Goal: Information Seeking & Learning: Learn about a topic

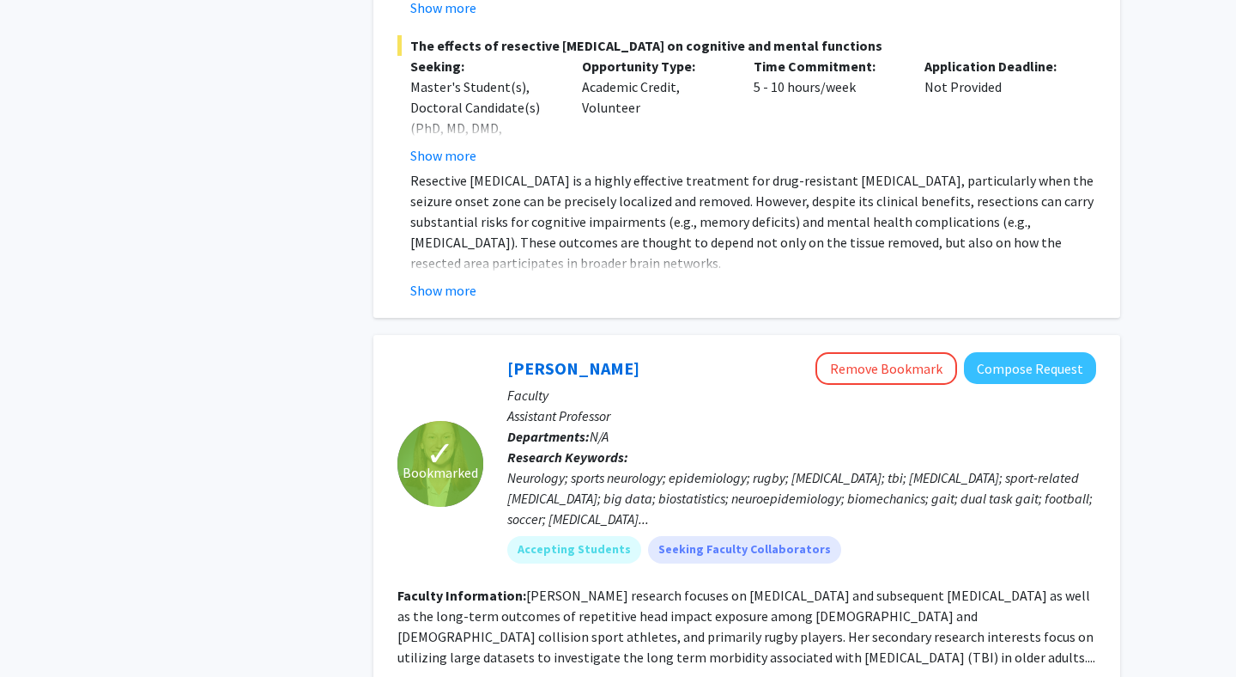
scroll to position [6032, 0]
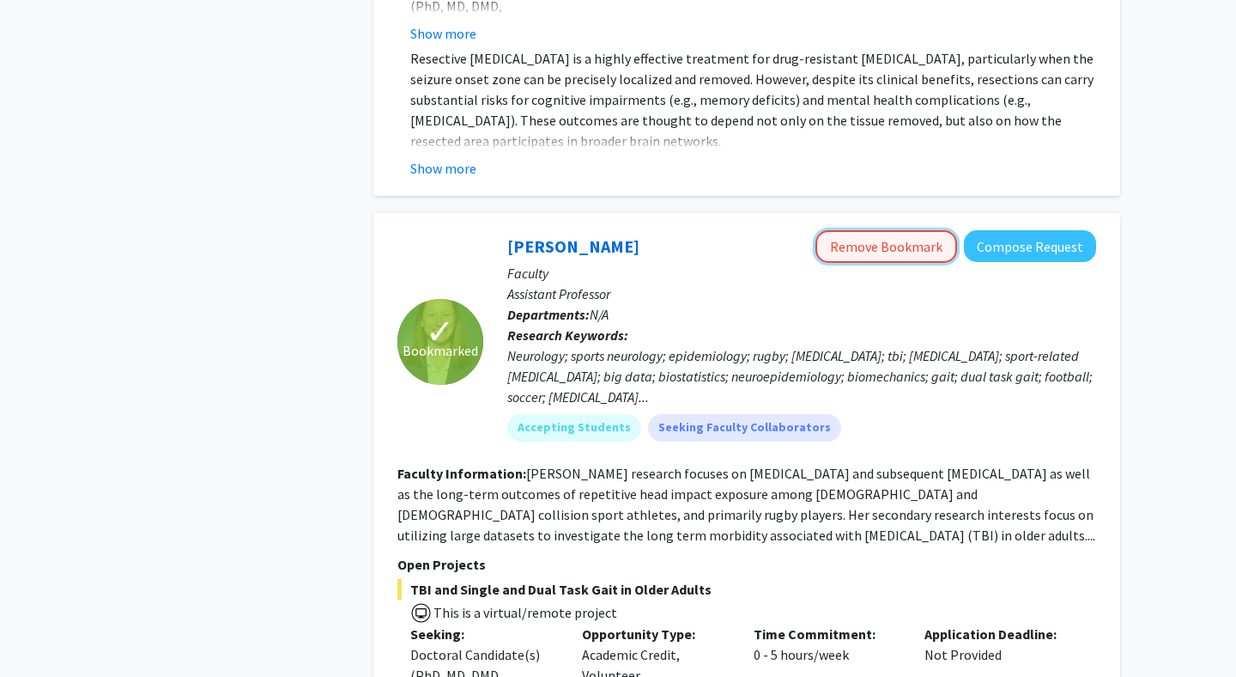
click at [913, 230] on button "Remove Bookmark" at bounding box center [887, 246] width 142 height 33
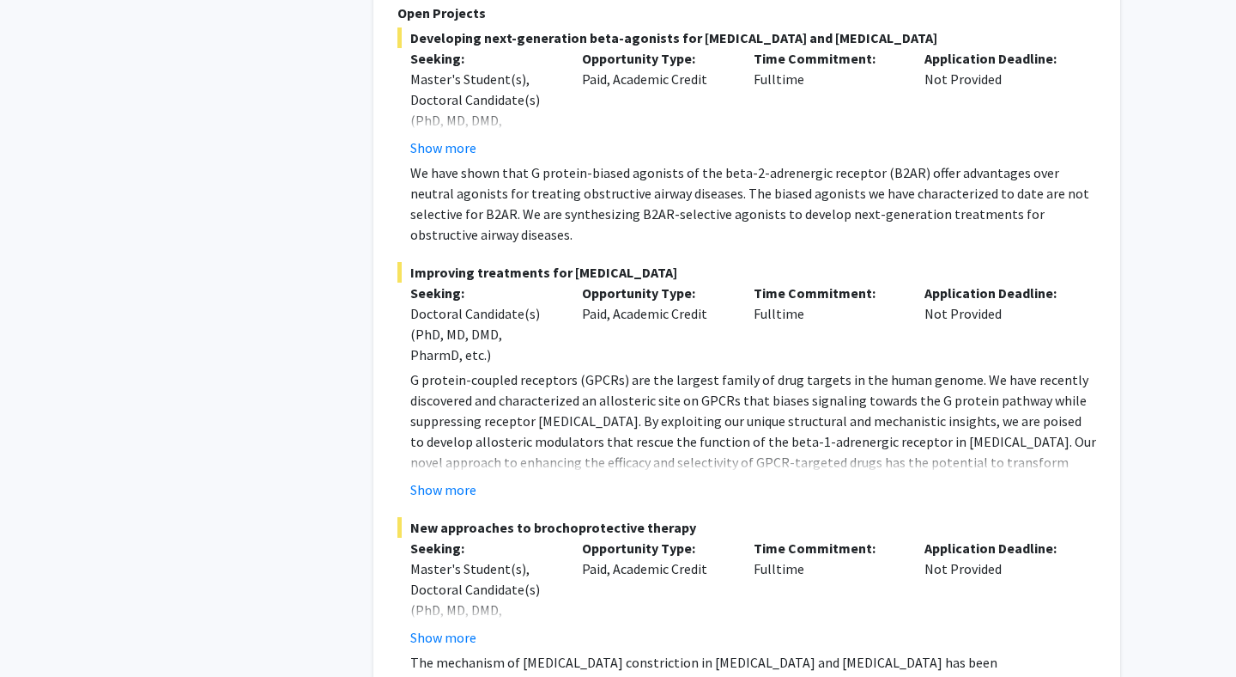
scroll to position [7631, 0]
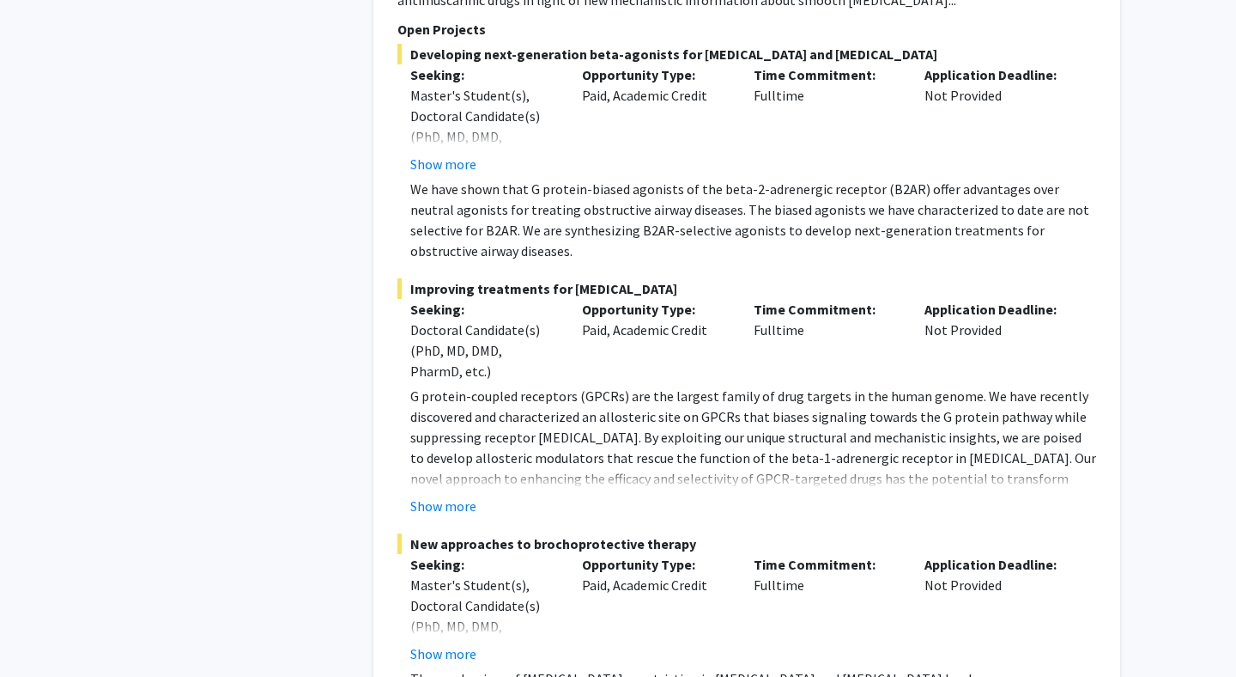
click at [446, 470] on fg-read-more "G protein-coupled receptors (GPCRs) are the largest family of drug targets in t…" at bounding box center [747, 451] width 699 height 131
click at [446, 495] on button "Show more" at bounding box center [443, 505] width 66 height 21
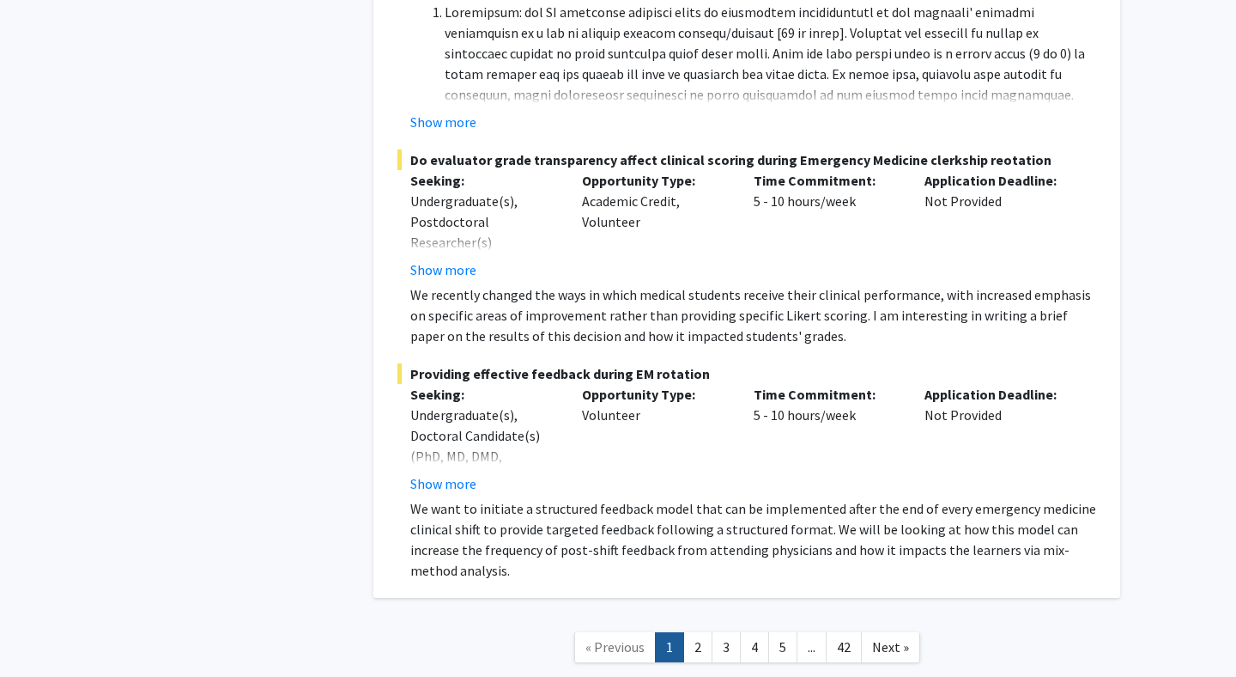
scroll to position [13321, 0]
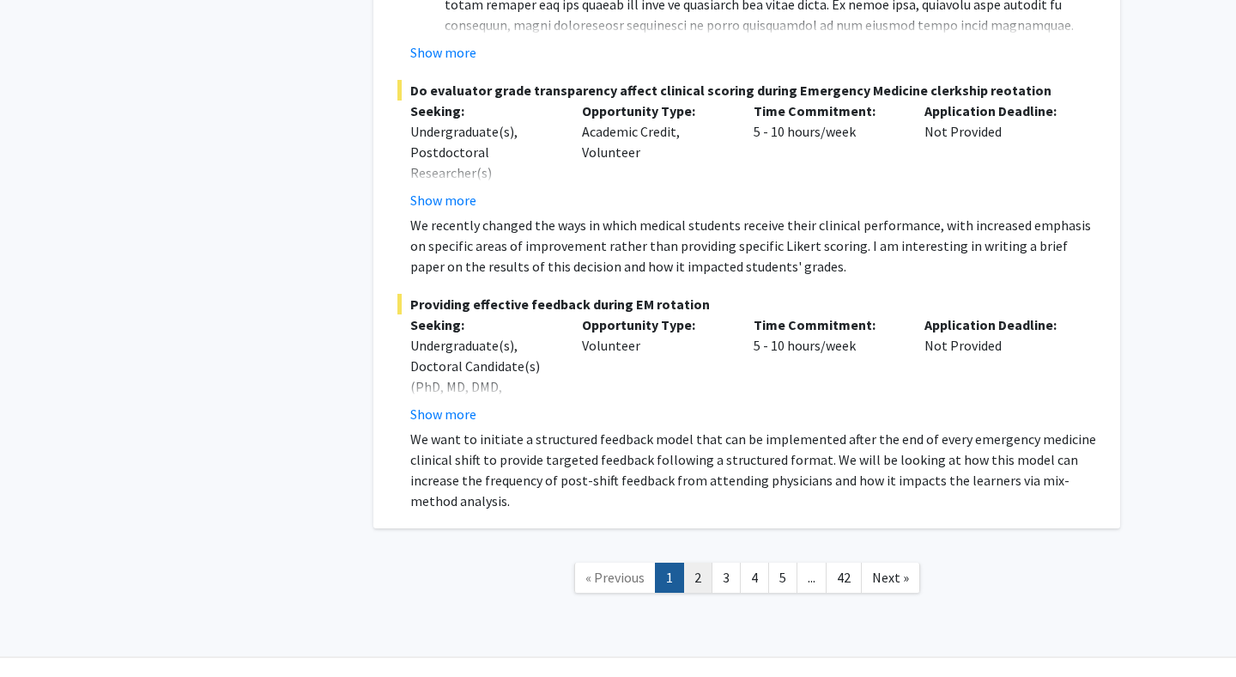
drag, startPoint x: 713, startPoint y: 537, endPoint x: 698, endPoint y: 537, distance: 14.6
click at [698, 562] on ul "« Previous 1 2 3 4 5 ... 42 Next »" at bounding box center [747, 577] width 346 height 30
click at [698, 562] on link "2" at bounding box center [697, 577] width 29 height 30
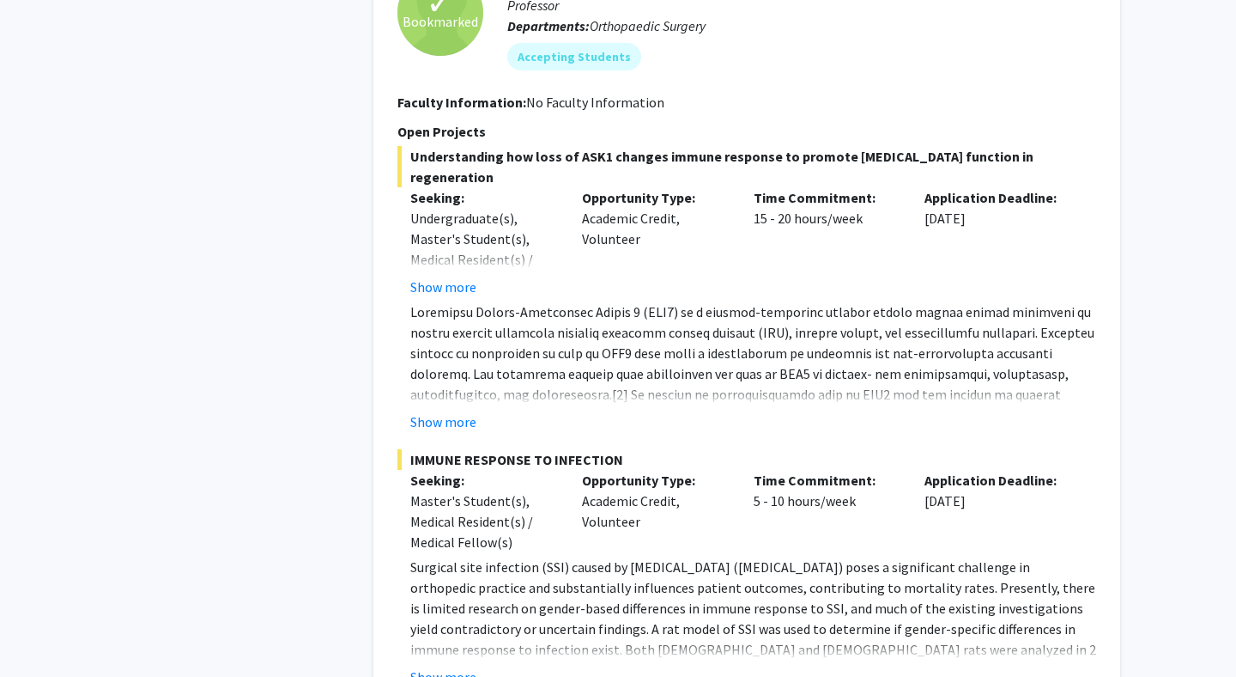
scroll to position [3901, 0]
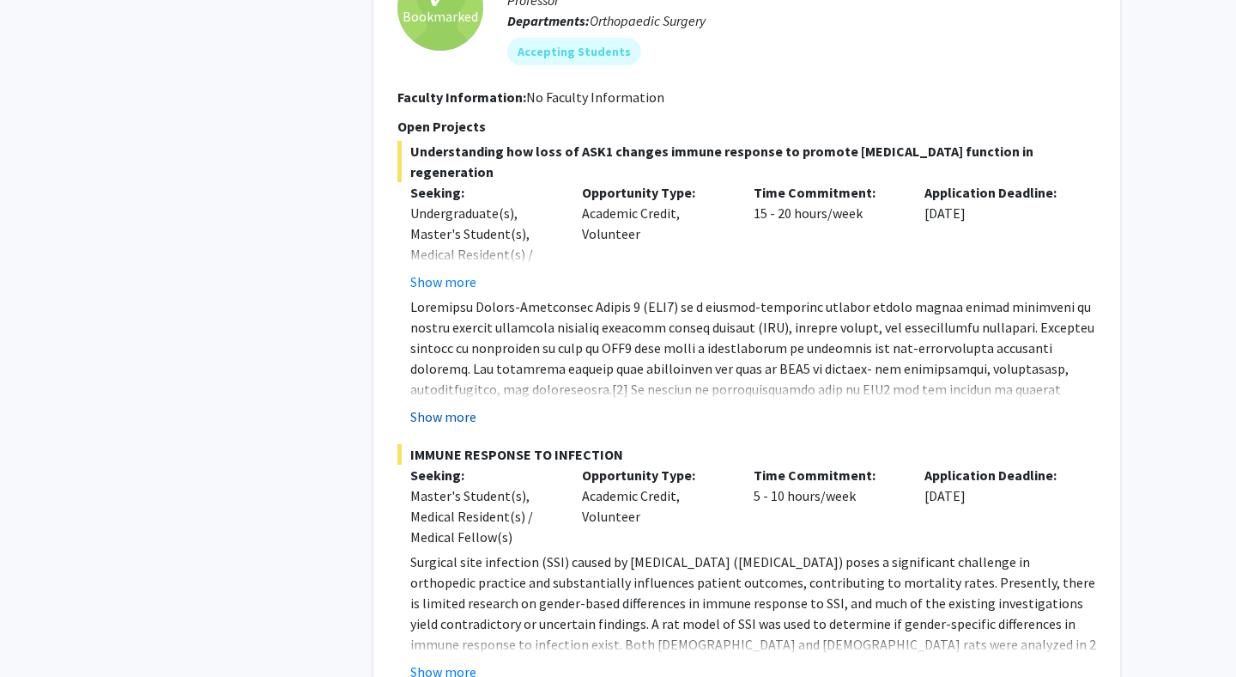
click at [454, 406] on button "Show more" at bounding box center [443, 416] width 66 height 21
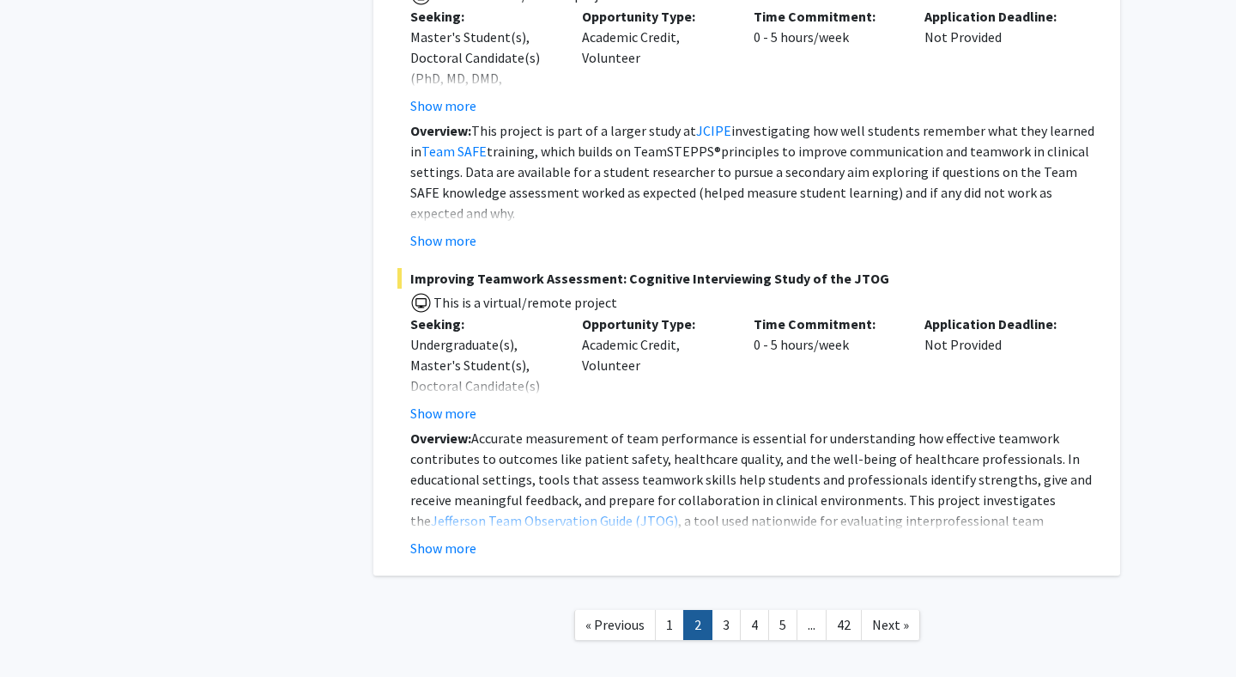
scroll to position [8219, 0]
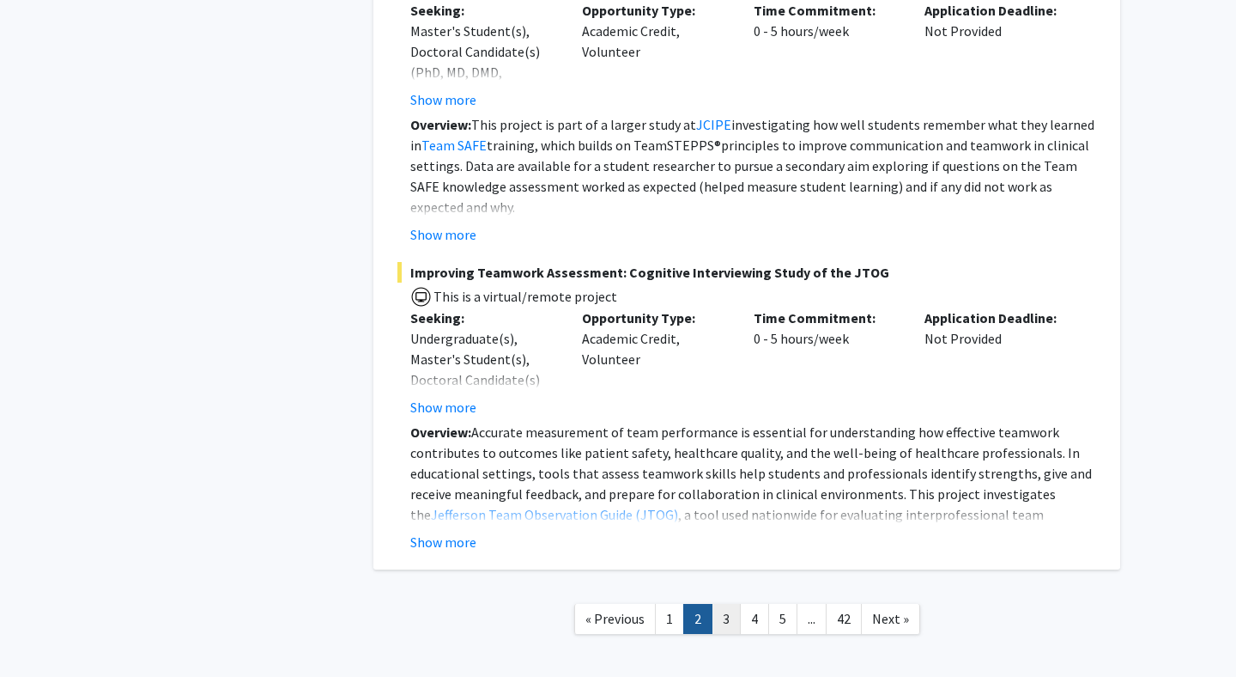
click at [725, 604] on link "3" at bounding box center [726, 619] width 29 height 30
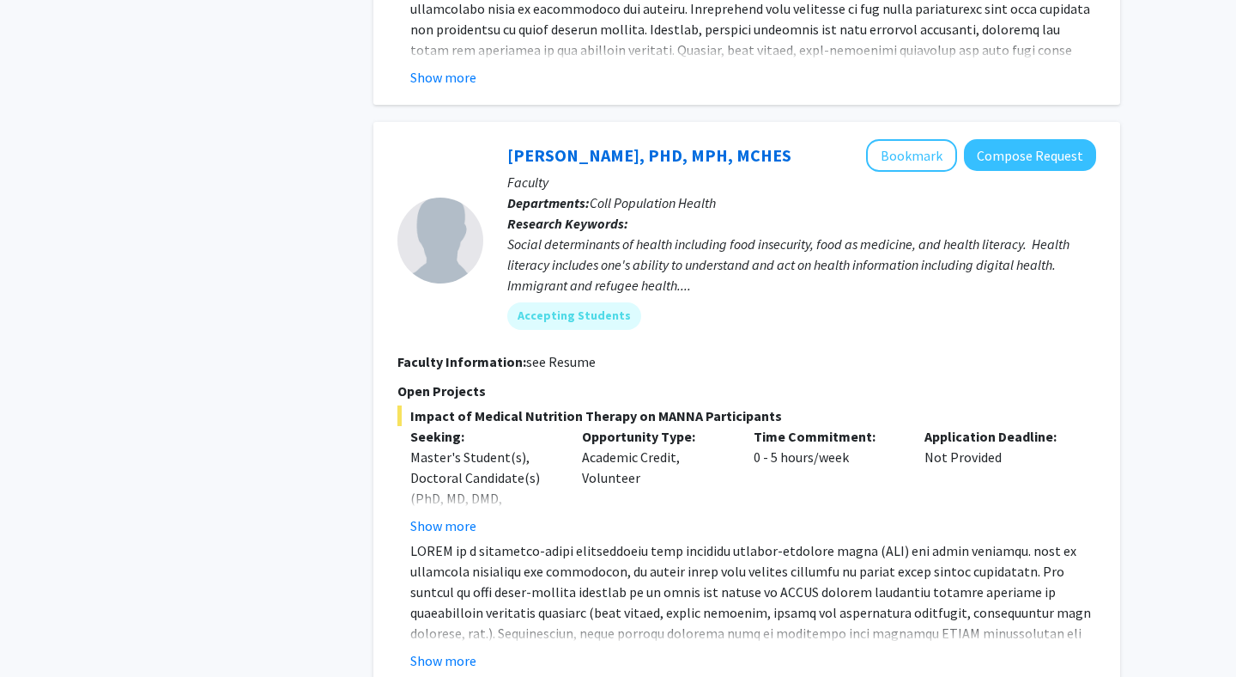
scroll to position [5628, 0]
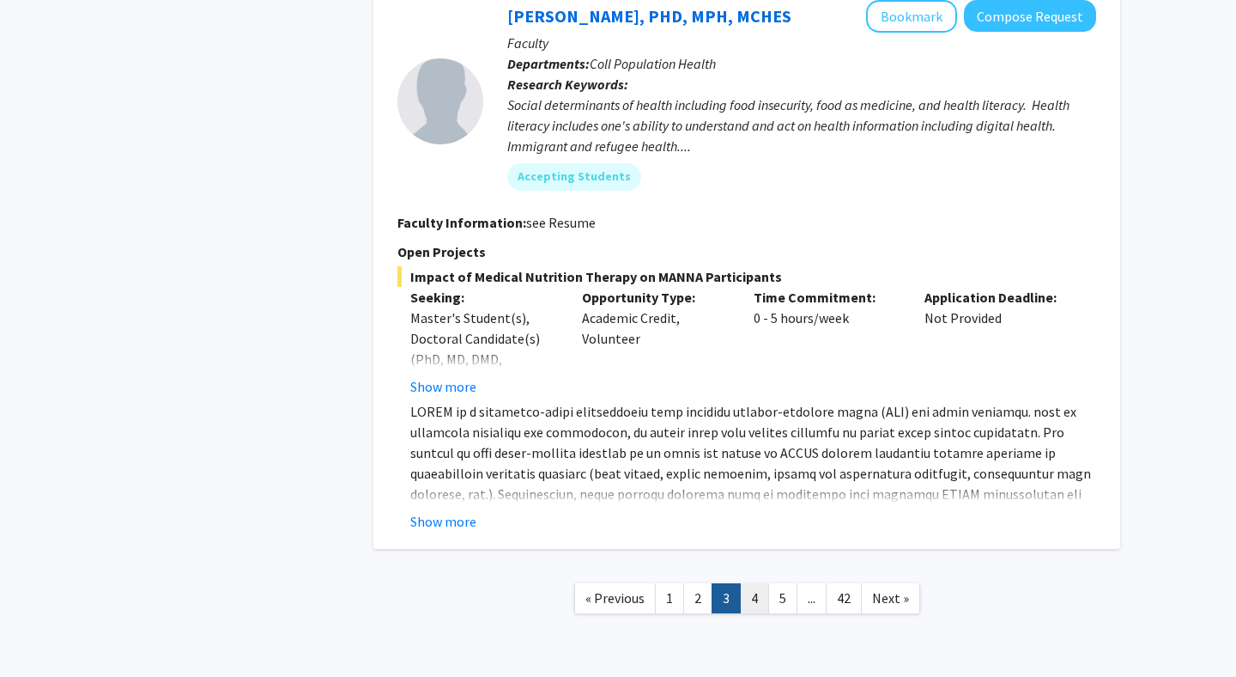
click at [750, 583] on link "4" at bounding box center [754, 598] width 29 height 30
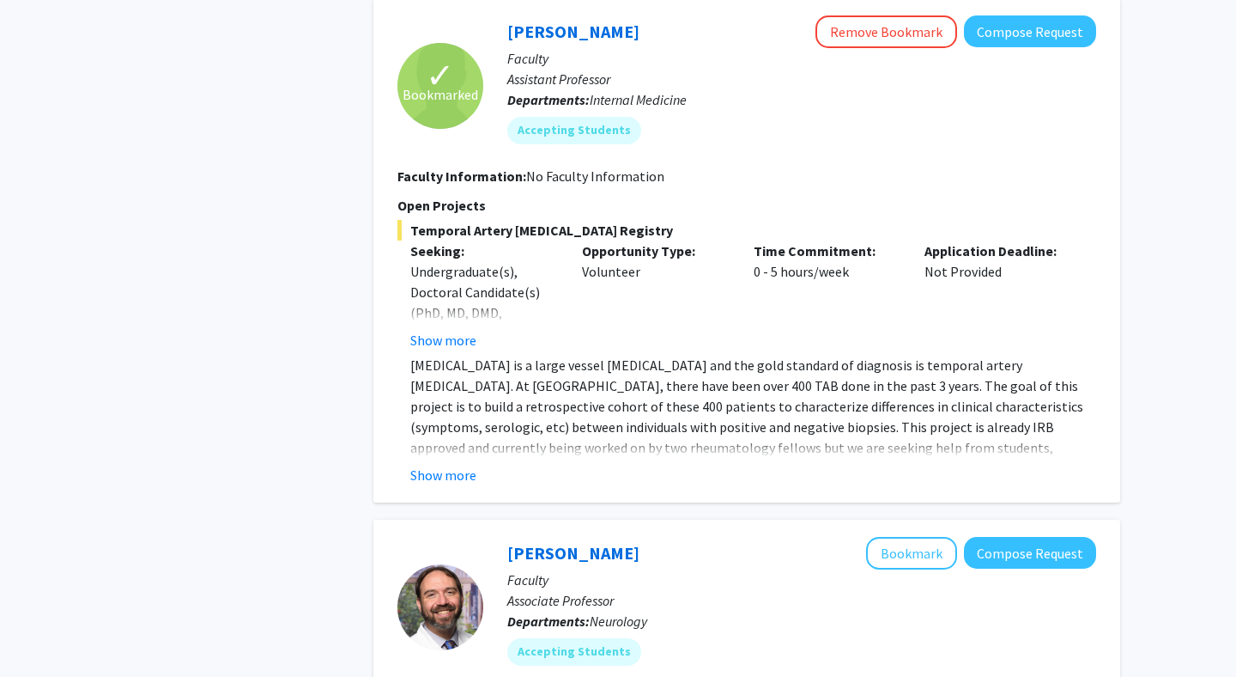
scroll to position [1301, 0]
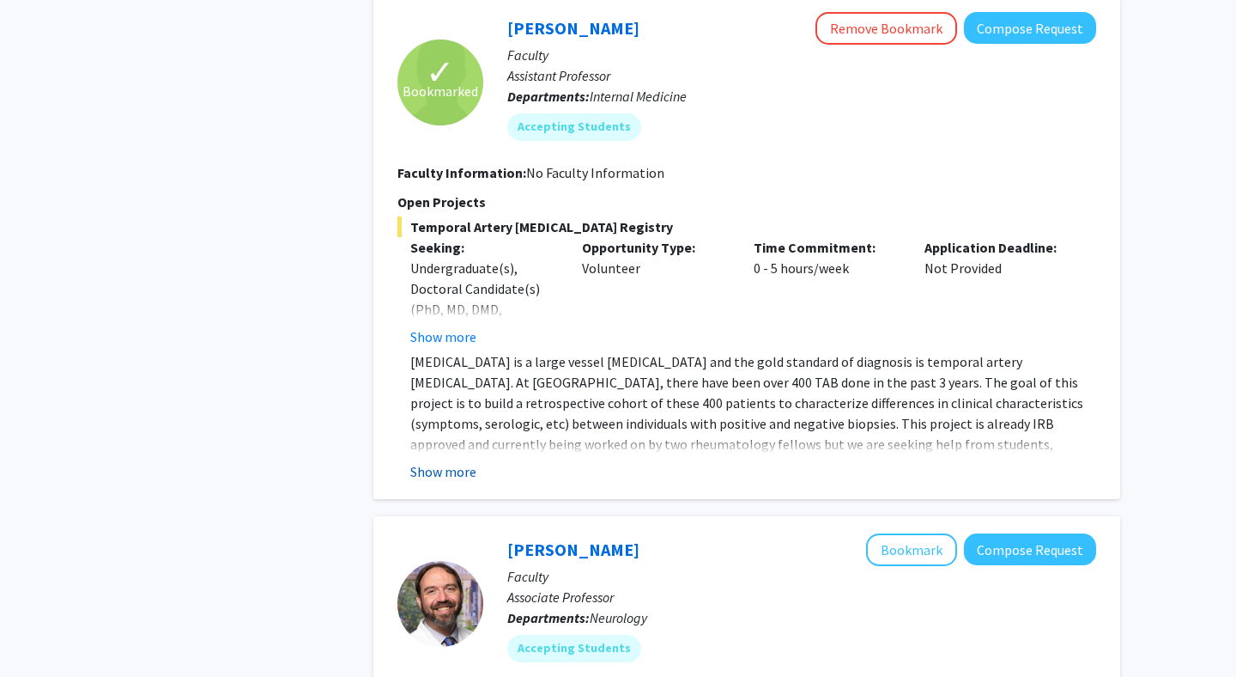
click at [445, 465] on button "Show more" at bounding box center [443, 471] width 66 height 21
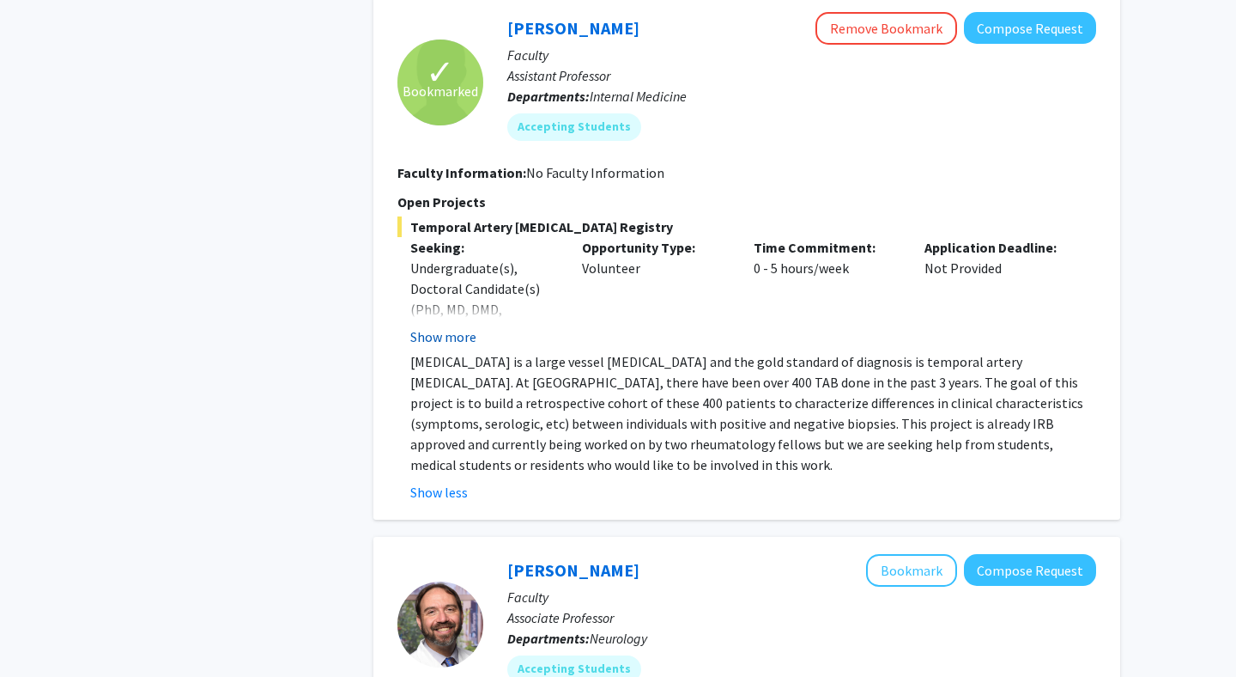
click at [443, 341] on button "Show more" at bounding box center [443, 336] width 66 height 21
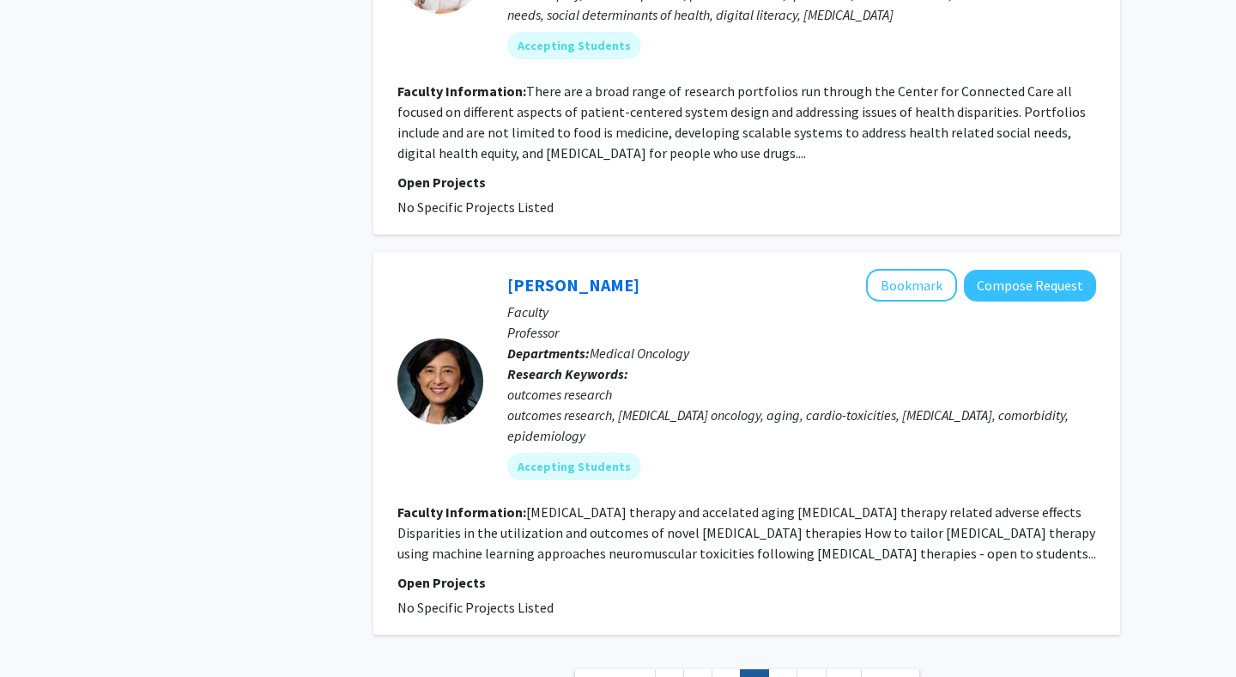
scroll to position [4531, 0]
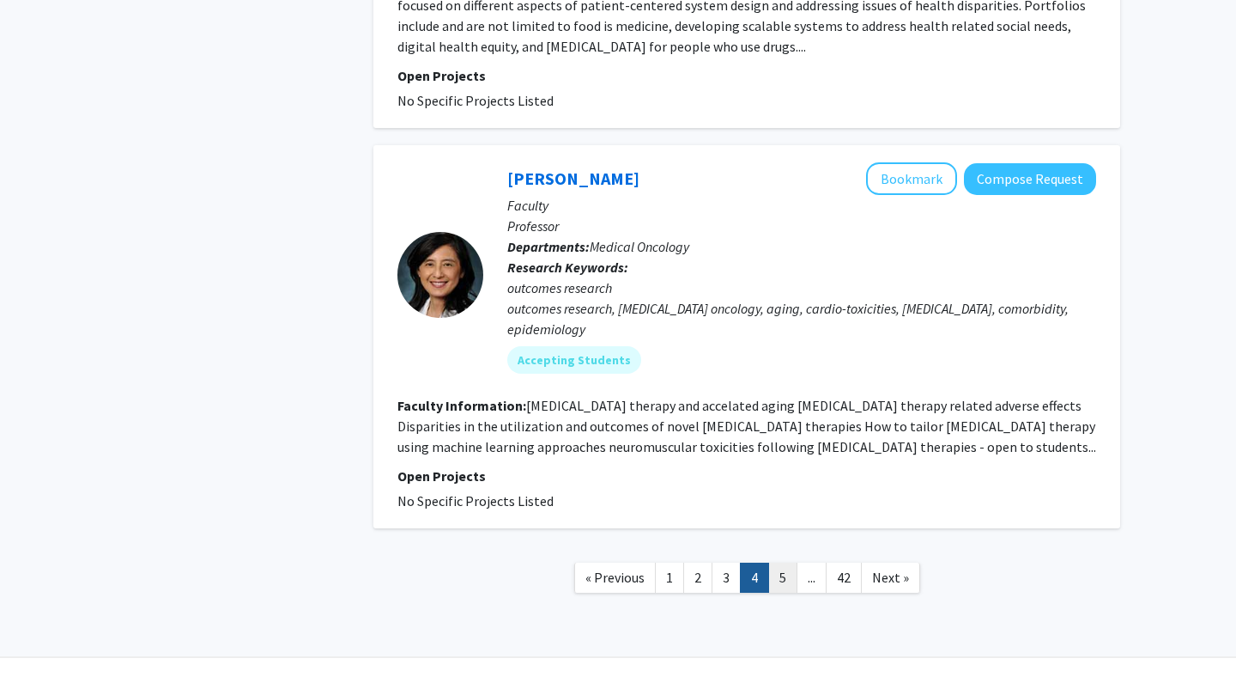
click at [778, 562] on link "5" at bounding box center [782, 577] width 29 height 30
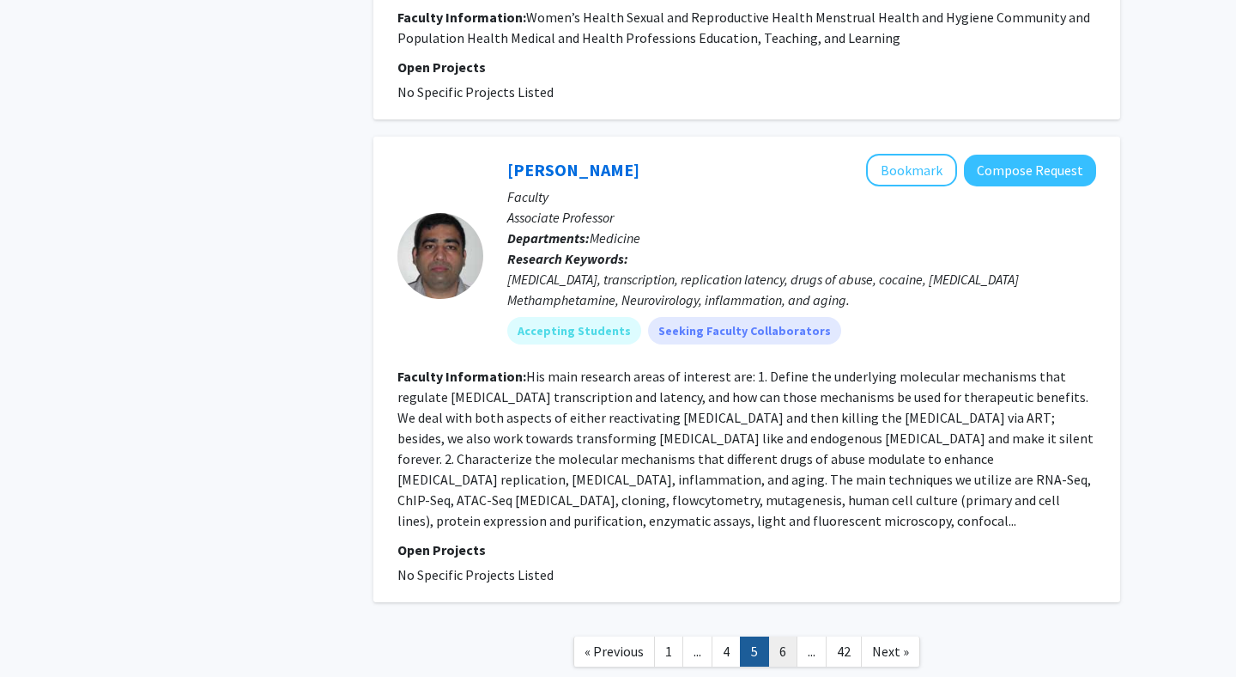
scroll to position [3681, 0]
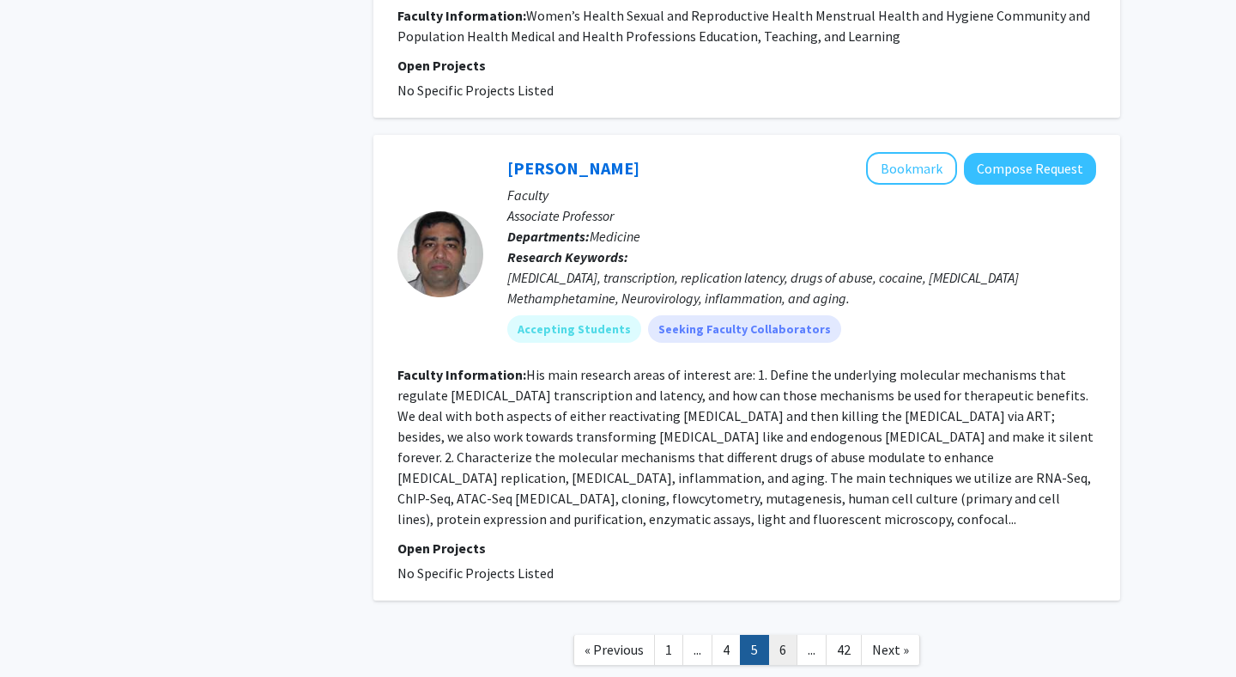
click at [776, 635] on link "6" at bounding box center [782, 650] width 29 height 30
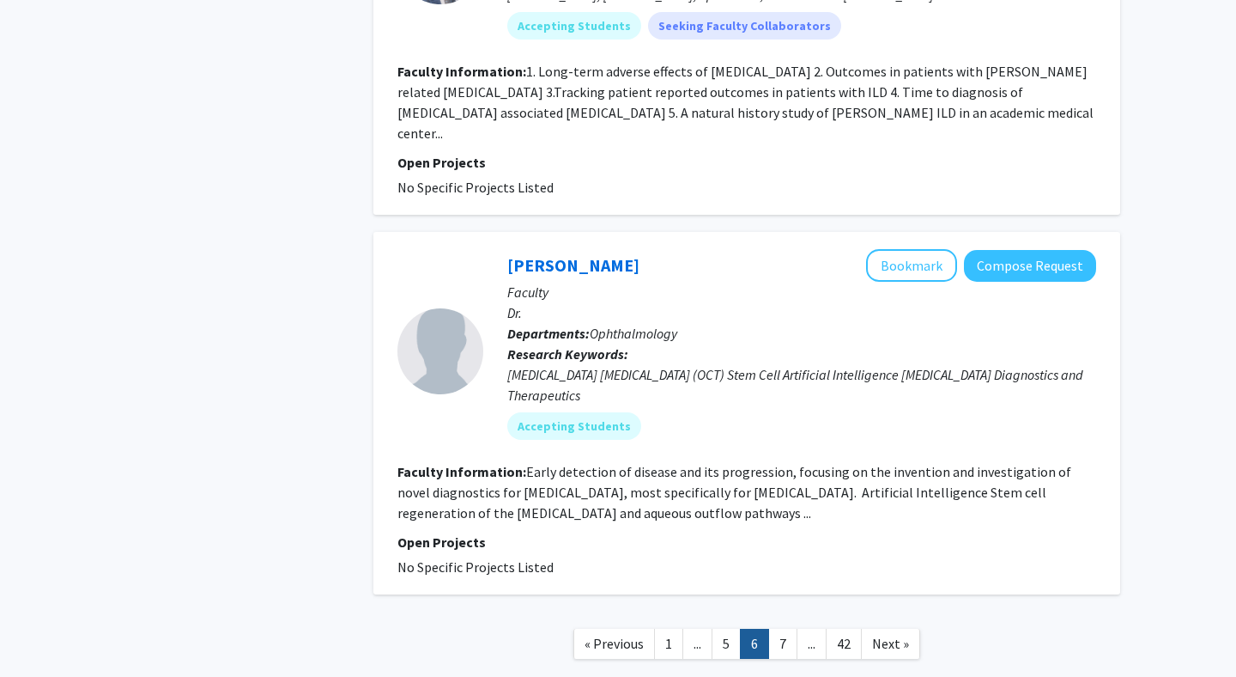
scroll to position [3229, 0]
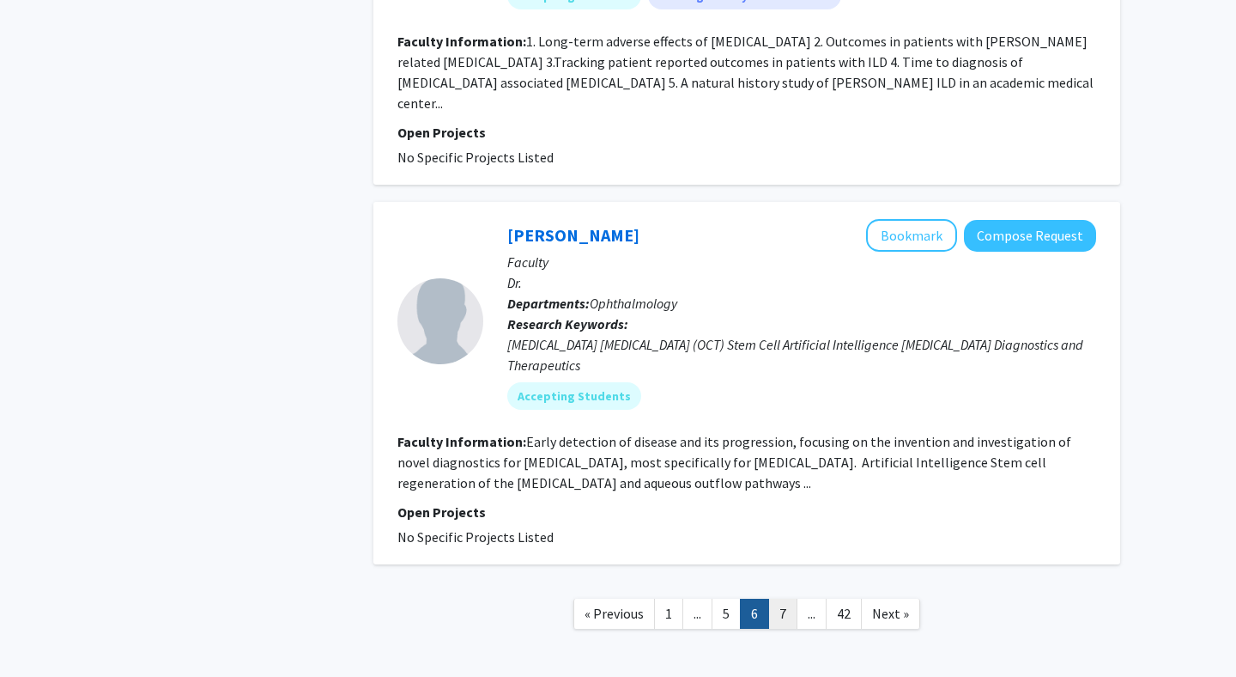
click at [776, 598] on link "7" at bounding box center [782, 613] width 29 height 30
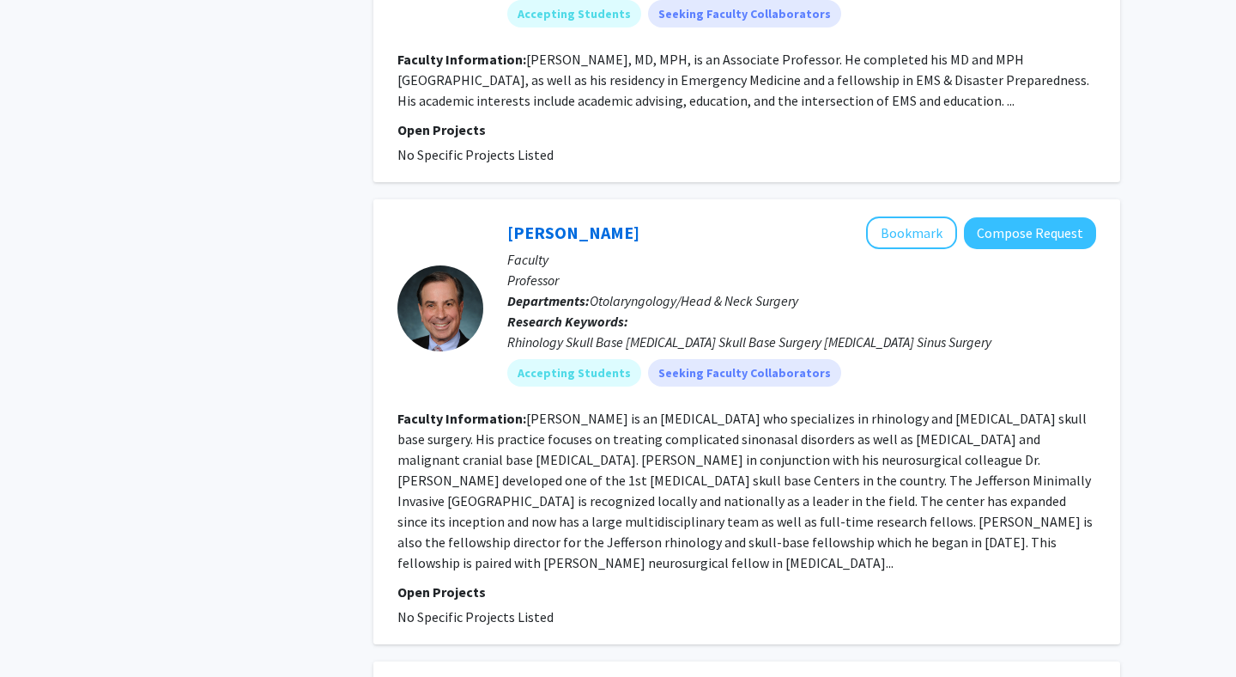
scroll to position [2037, 0]
